Goal: Task Accomplishment & Management: Manage account settings

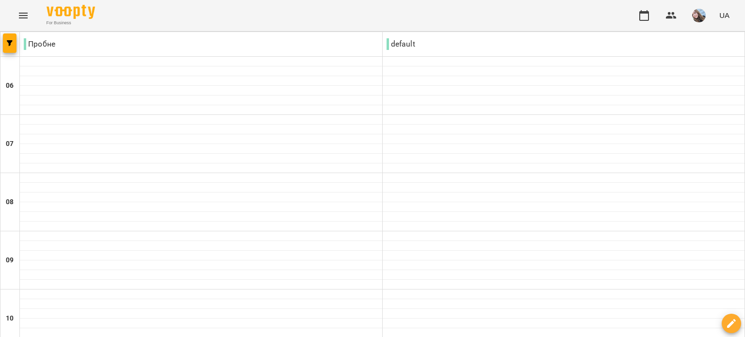
scroll to position [242, 0]
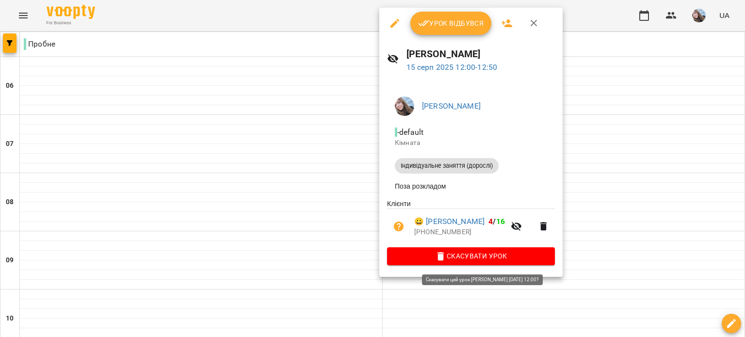
click at [500, 257] on span "Скасувати Урок" at bounding box center [471, 256] width 152 height 12
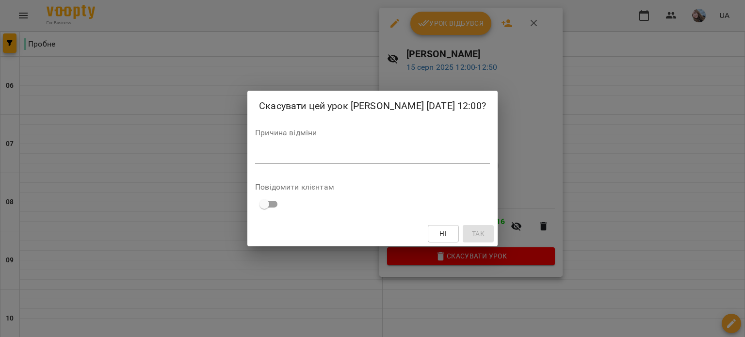
click at [385, 160] on textarea at bounding box center [372, 155] width 235 height 9
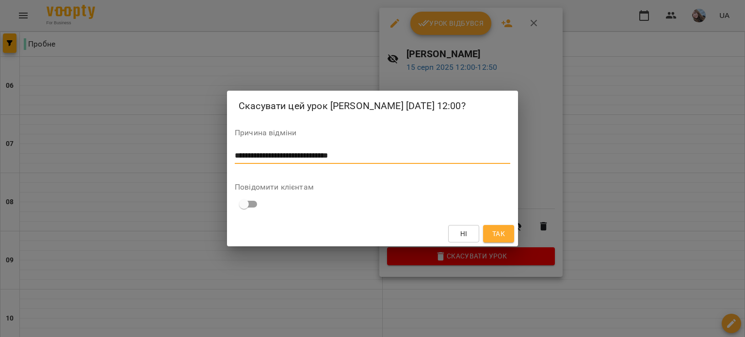
scroll to position [0, 0]
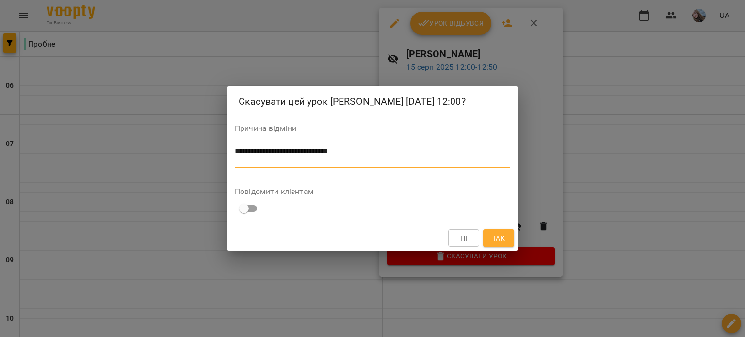
type textarea "**********"
click at [502, 238] on button "Так" at bounding box center [498, 237] width 31 height 17
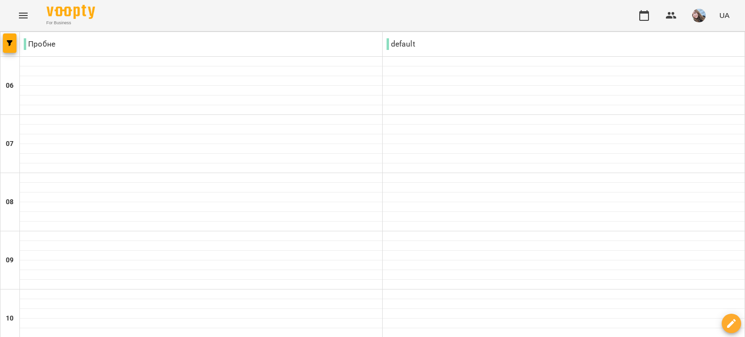
type input "**********"
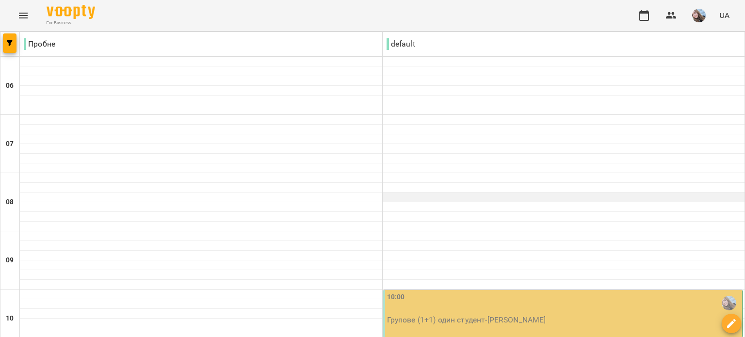
scroll to position [145, 0]
click at [470, 292] on div "10:00" at bounding box center [563, 303] width 353 height 22
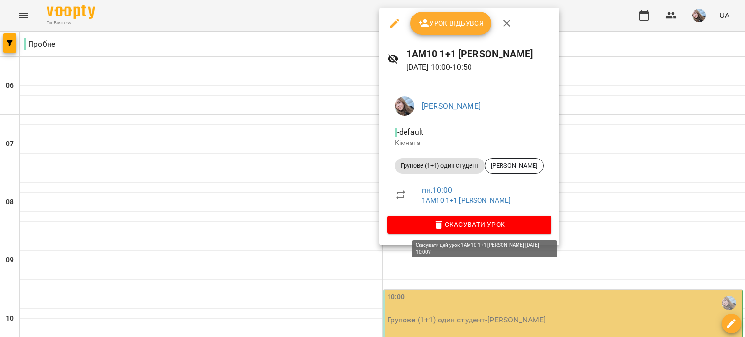
click at [438, 228] on span "Скасувати Урок" at bounding box center [469, 225] width 149 height 12
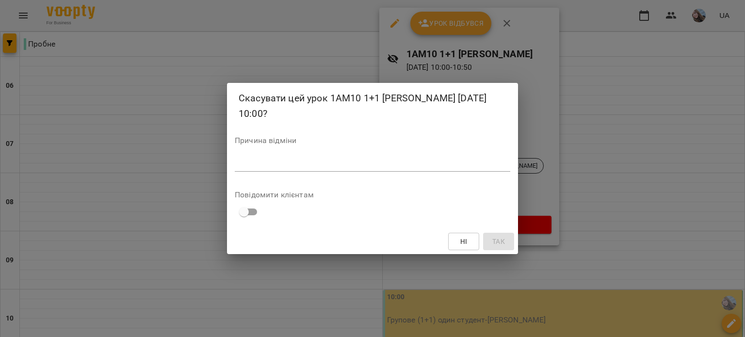
click at [336, 162] on textarea at bounding box center [372, 163] width 275 height 9
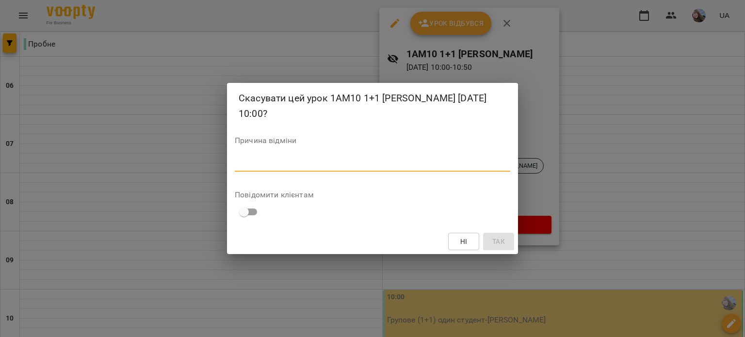
click at [457, 242] on span "Ні" at bounding box center [464, 242] width 16 height 12
